Goal: Information Seeking & Learning: Learn about a topic

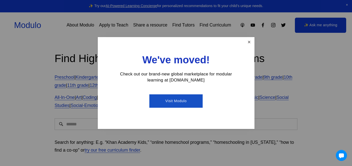
click at [249, 42] on link "Close" at bounding box center [248, 42] width 9 height 9
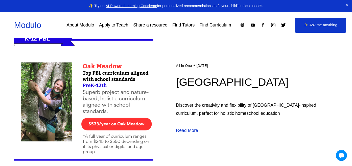
scroll to position [893, 0]
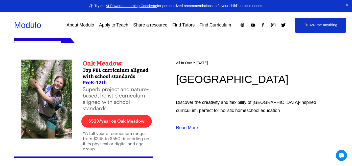
click at [189, 128] on link "Read More" at bounding box center [187, 128] width 22 height 8
click at [191, 130] on link "Read More" at bounding box center [187, 128] width 22 height 8
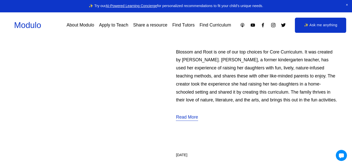
scroll to position [1219, 0]
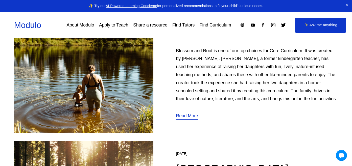
click at [185, 116] on link "Read More" at bounding box center [187, 116] width 22 height 8
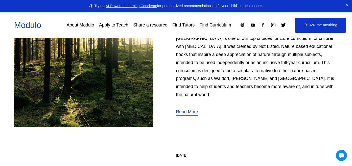
scroll to position [1374, 0]
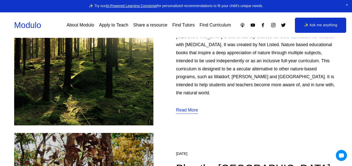
click at [186, 106] on link "Read More" at bounding box center [187, 110] width 22 height 8
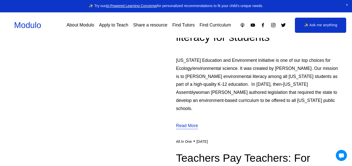
scroll to position [1977, 0]
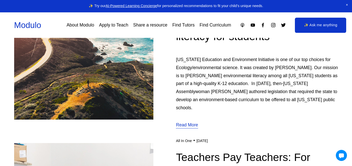
click at [190, 121] on link "Read More" at bounding box center [187, 125] width 22 height 8
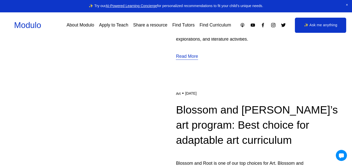
scroll to position [2353, 0]
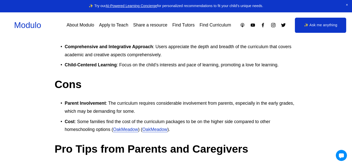
scroll to position [869, 0]
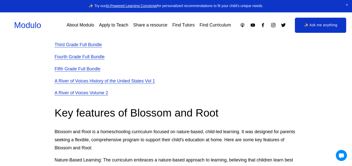
scroll to position [298, 0]
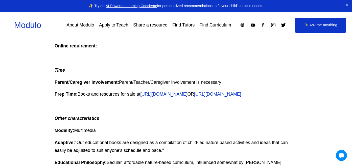
scroll to position [352, 0]
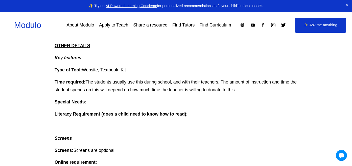
scroll to position [299, 0]
